Goal: Task Accomplishment & Management: Use online tool/utility

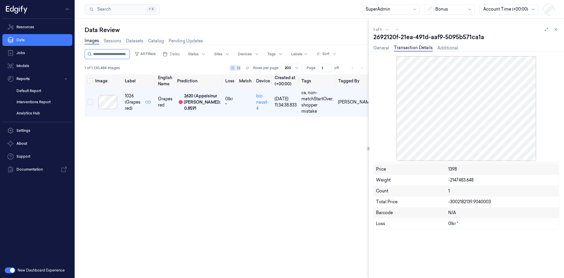
click at [438, 9] on div at bounding box center [450, 9] width 29 height 6
click at [451, 53] on div "H-E-B" at bounding box center [450, 56] width 43 height 6
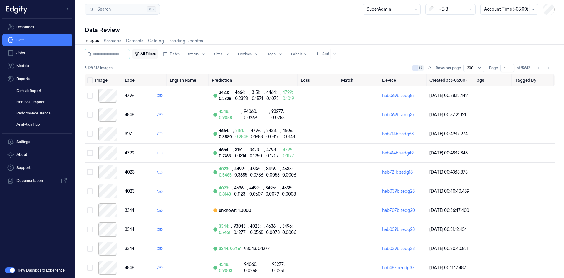
click at [153, 55] on button "All Filters" at bounding box center [145, 53] width 26 height 9
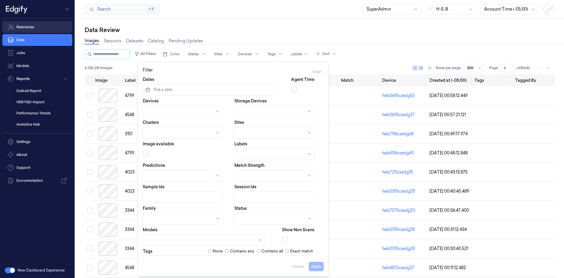
click at [32, 27] on link "Resources" at bounding box center [37, 27] width 70 height 12
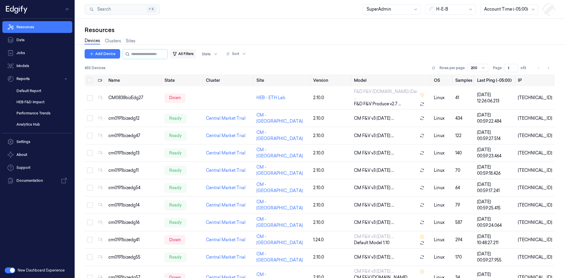
click at [196, 54] on button "All Filters" at bounding box center [183, 53] width 26 height 9
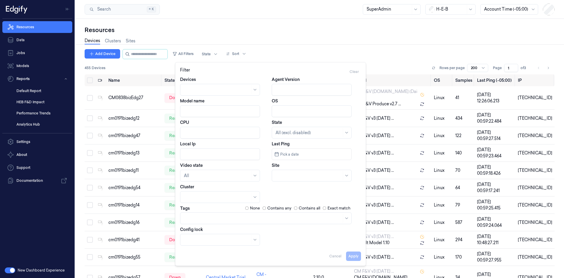
click at [203, 156] on input "Local Ip" at bounding box center [220, 154] width 80 height 12
paste input "[TECHNICAL_ID]"
click at [355, 256] on button "Apply" at bounding box center [353, 255] width 15 height 9
type input "[TECHNICAL_ID]"
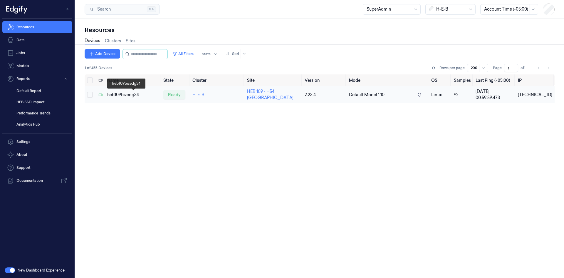
click at [123, 93] on div "heb109bizedg34" at bounding box center [133, 95] width 52 height 6
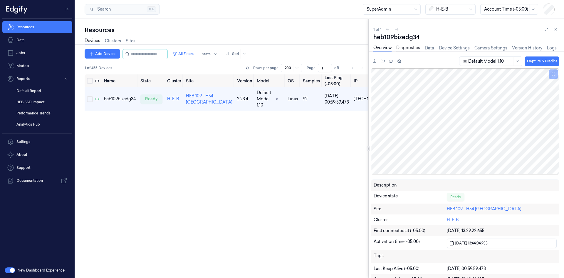
click at [400, 46] on link "Diagnostics" at bounding box center [408, 48] width 24 height 7
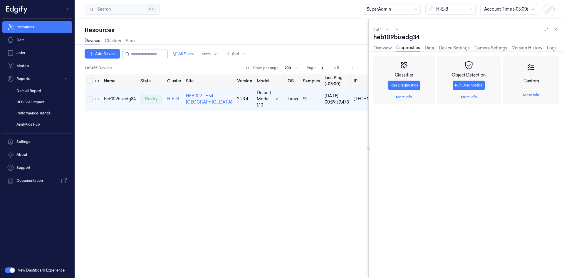
click at [522, 83] on div "Custom More Info" at bounding box center [531, 80] width 56 height 48
click at [533, 96] on link "More Info" at bounding box center [531, 94] width 16 height 5
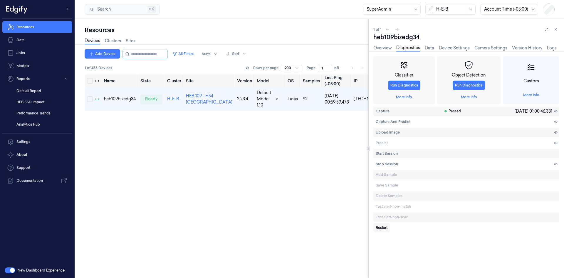
click at [383, 229] on span "Restart" at bounding box center [382, 227] width 12 height 5
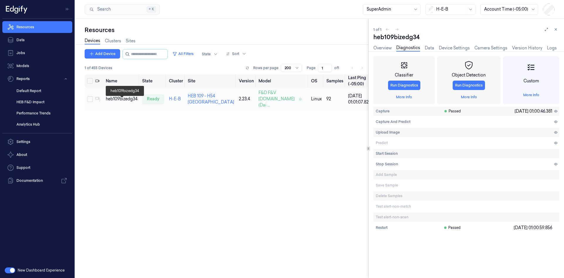
click at [127, 102] on div "heb109bizedg34" at bounding box center [122, 99] width 32 height 6
